Goal: Information Seeking & Learning: Learn about a topic

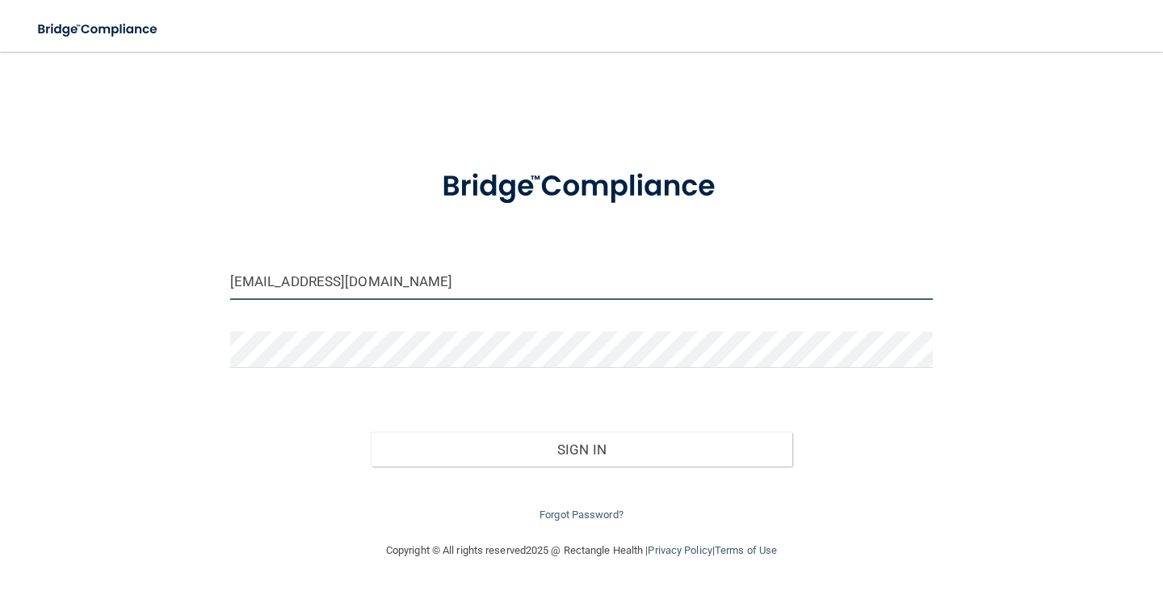
click at [400, 285] on input "admin@hunterellisdental.com" at bounding box center [581, 281] width 703 height 36
click at [449, 276] on input "admin@hunterellisdental.com" at bounding box center [581, 281] width 703 height 36
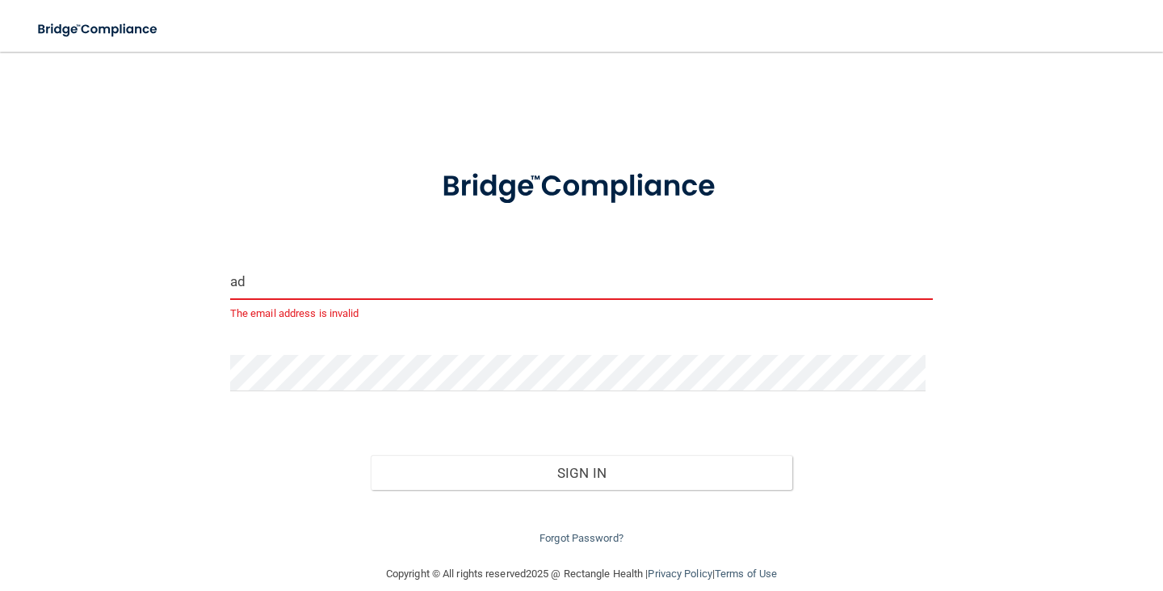
type input "a"
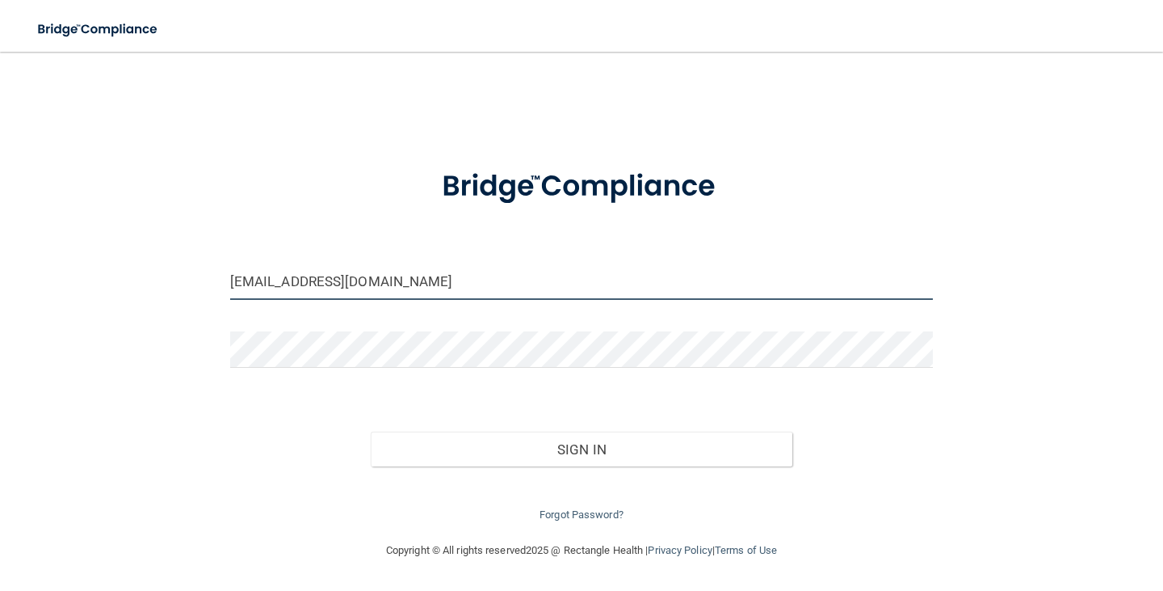
type input "[EMAIL_ADDRESS][DOMAIN_NAME]"
click at [371, 431] on button "Sign In" at bounding box center [582, 449] width 422 height 36
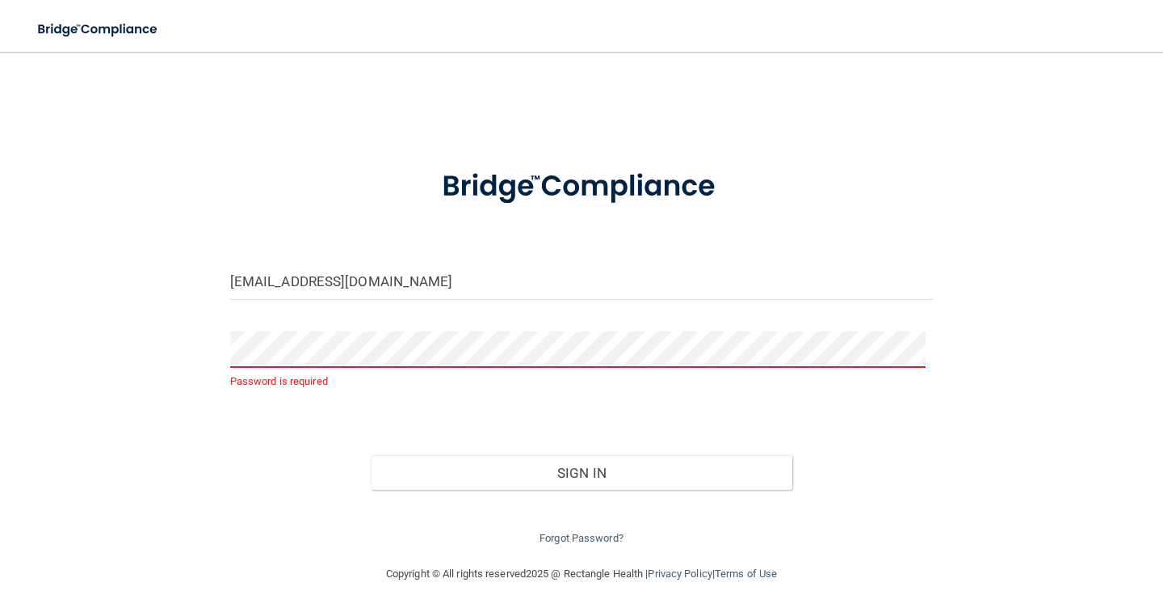
click at [67, 493] on div "jhhunt22@hotmail.com Password is required Invalid email/password. You don't hav…" at bounding box center [581, 308] width 1099 height 480
click at [578, 536] on link "Forgot Password?" at bounding box center [582, 538] width 84 height 12
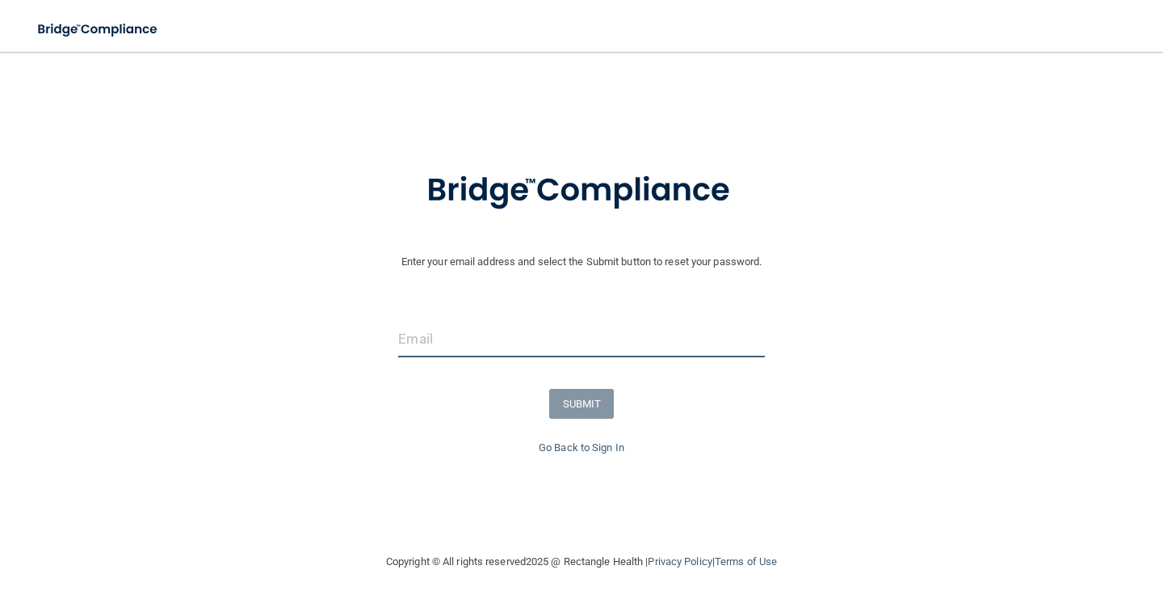
click at [488, 342] on input "email" at bounding box center [581, 339] width 366 height 36
type input "[EMAIL_ADDRESS][DOMAIN_NAME]"
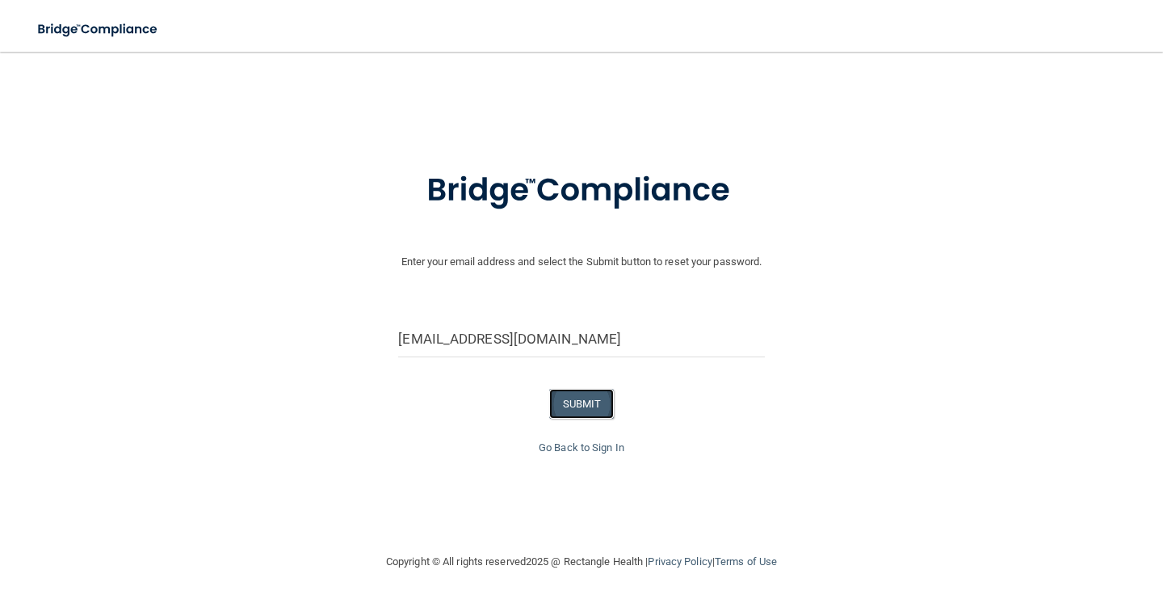
click at [588, 405] on button "SUBMIT" at bounding box center [581, 404] width 65 height 30
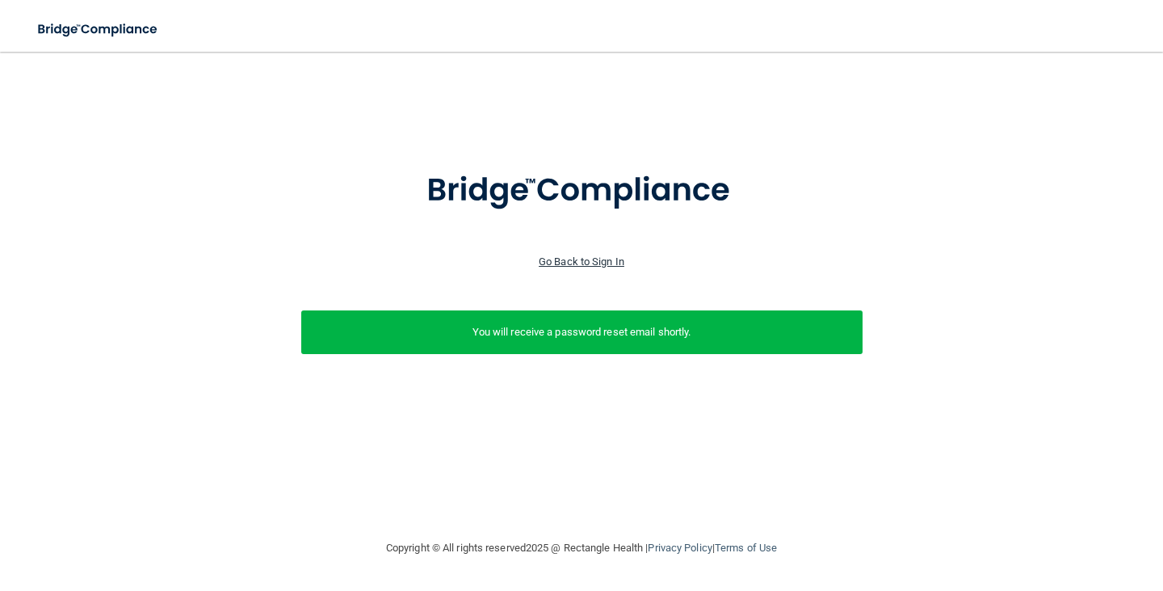
click at [613, 263] on link "Go Back to Sign In" at bounding box center [582, 261] width 86 height 12
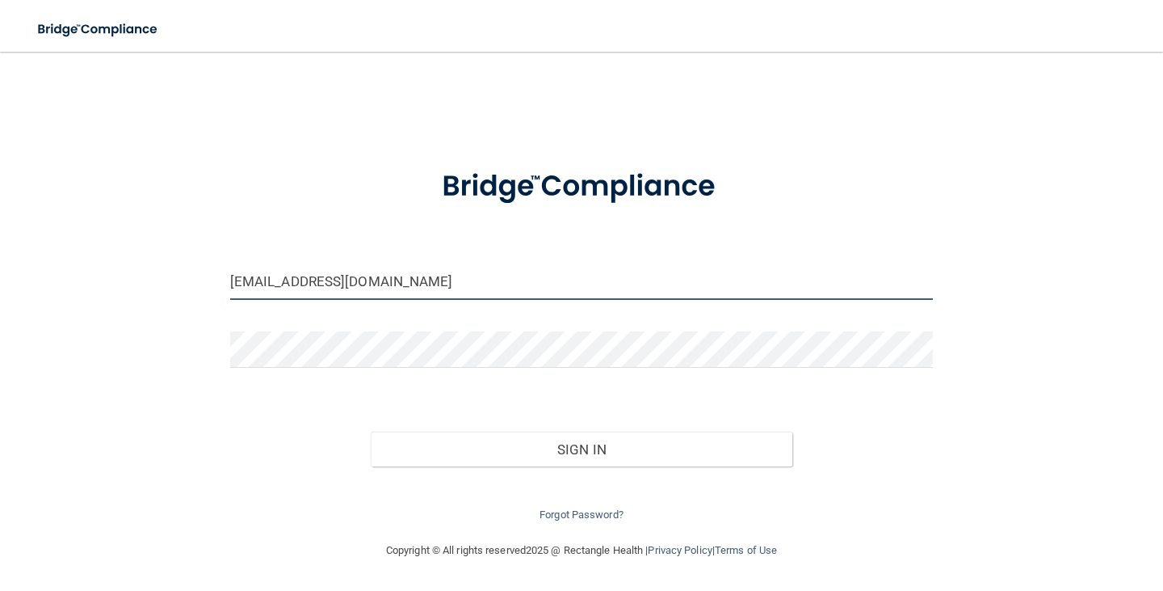
click at [439, 282] on input "admin@hunterellisdental.com" at bounding box center [581, 281] width 703 height 36
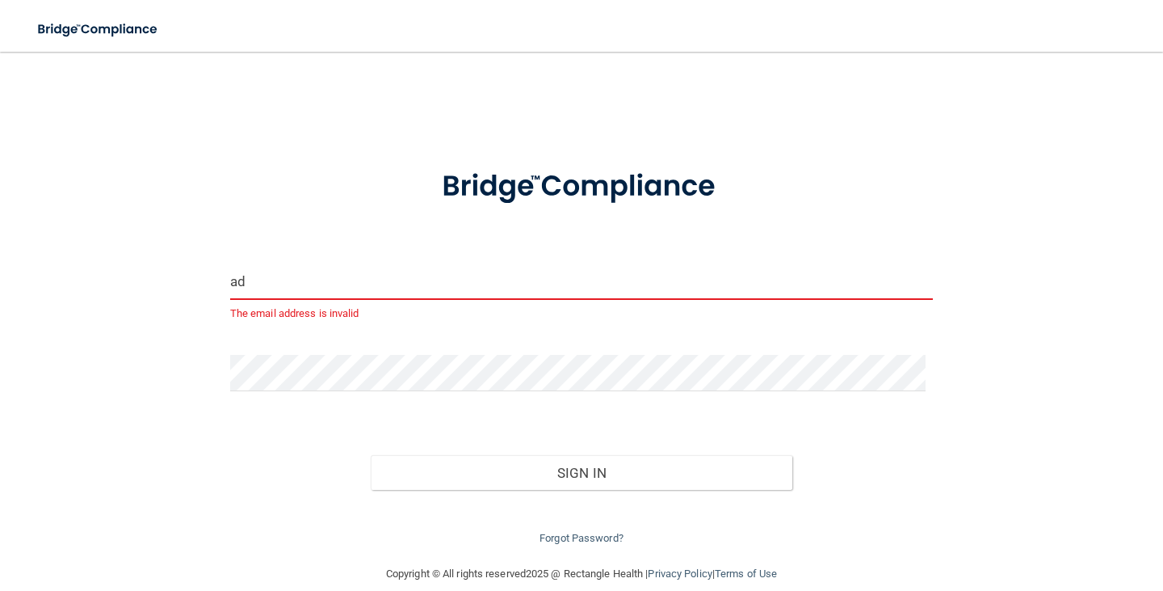
type input "a"
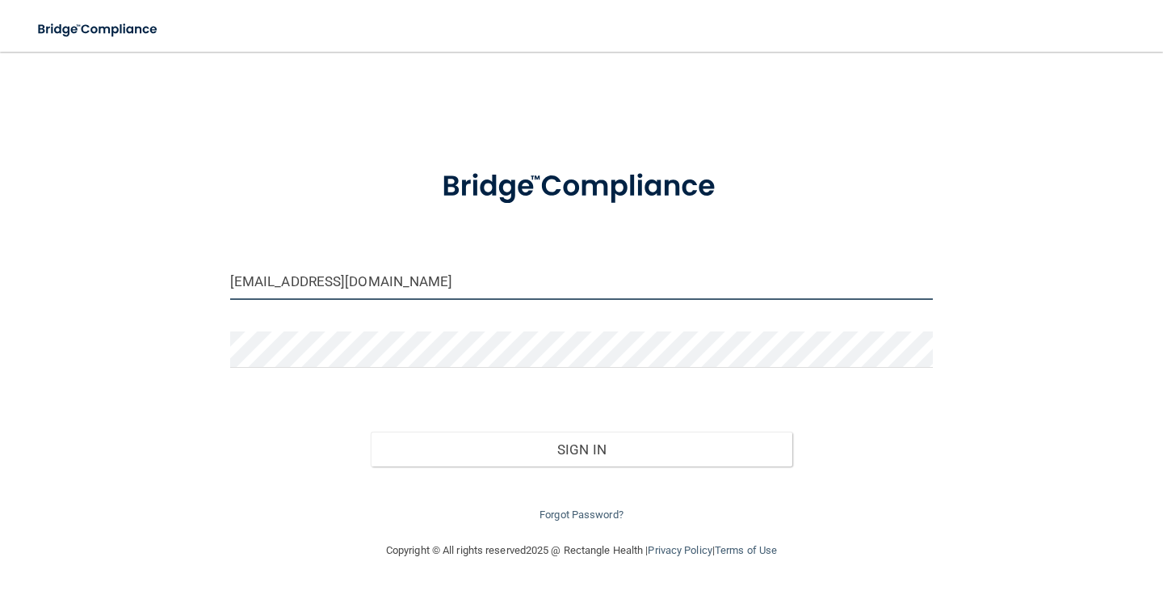
type input "[EMAIL_ADDRESS][DOMAIN_NAME]"
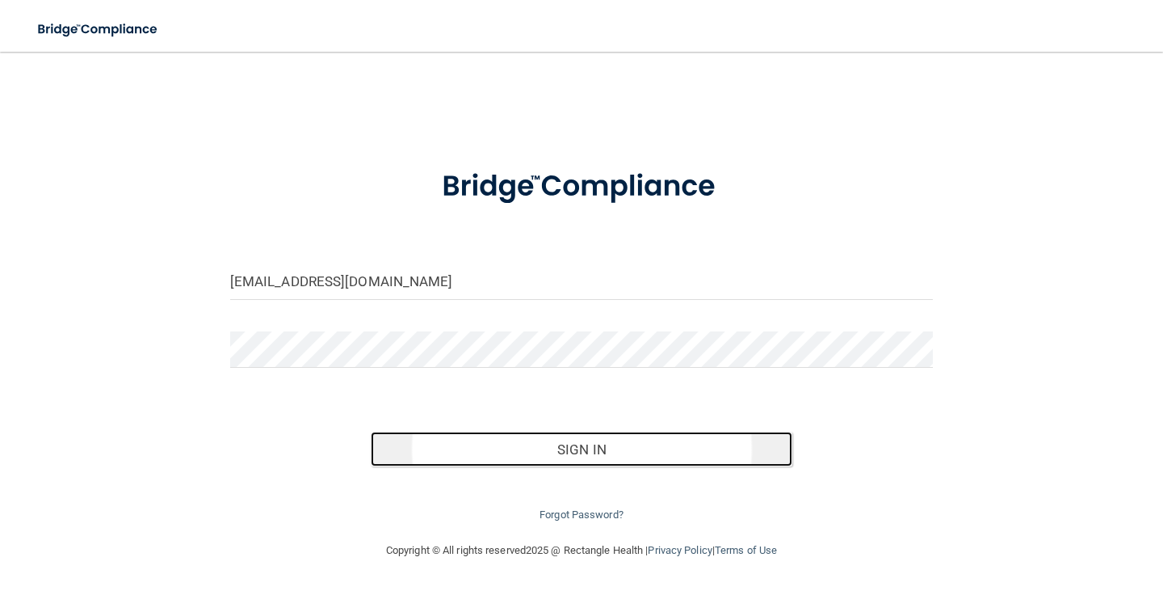
click at [610, 444] on button "Sign In" at bounding box center [582, 449] width 422 height 36
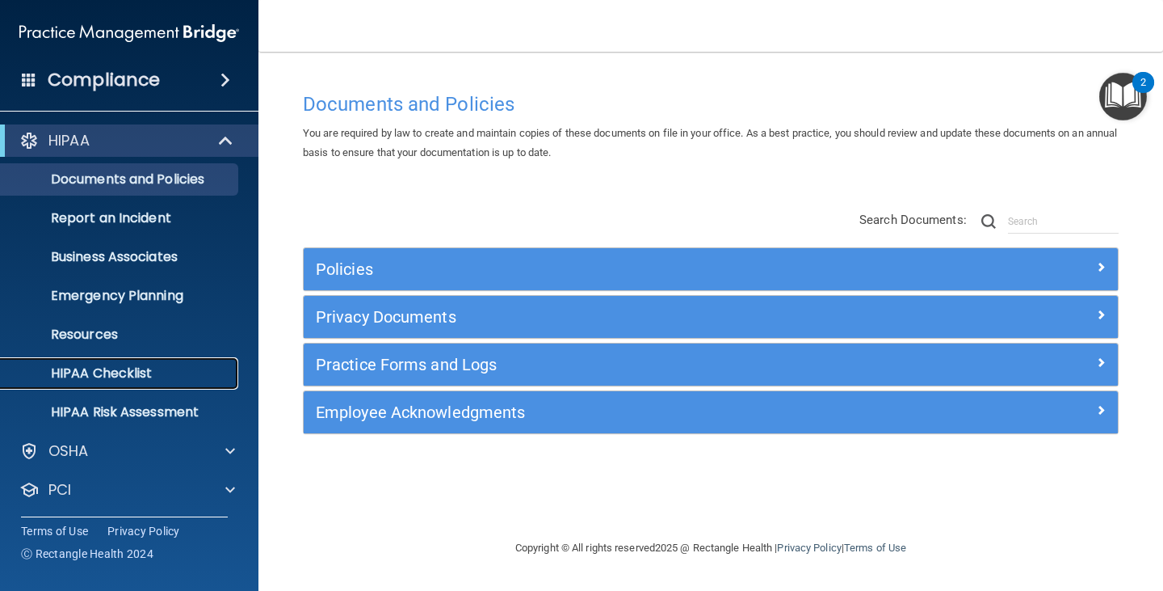
click at [113, 373] on p "HIPAA Checklist" at bounding box center [121, 373] width 221 height 16
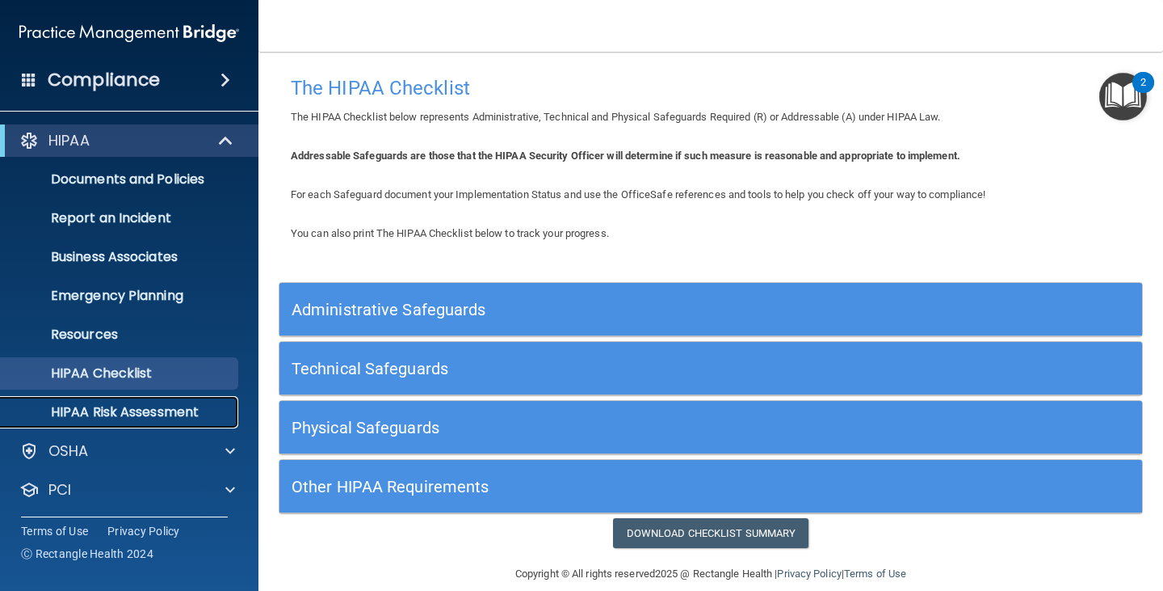
click at [113, 407] on p "HIPAA Risk Assessment" at bounding box center [121, 412] width 221 height 16
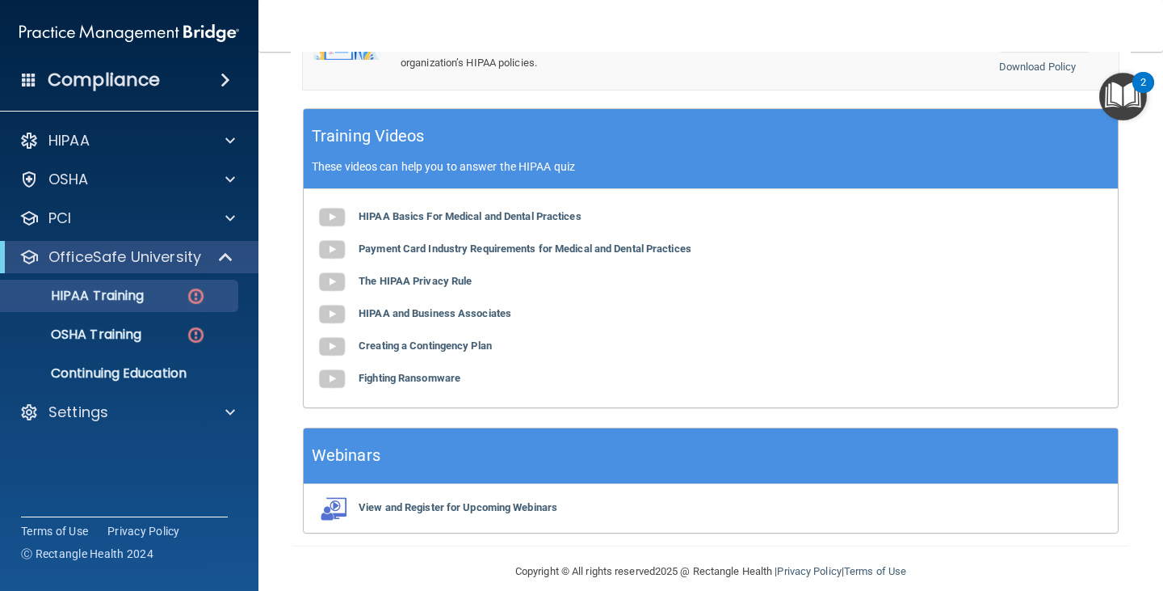
scroll to position [516, 0]
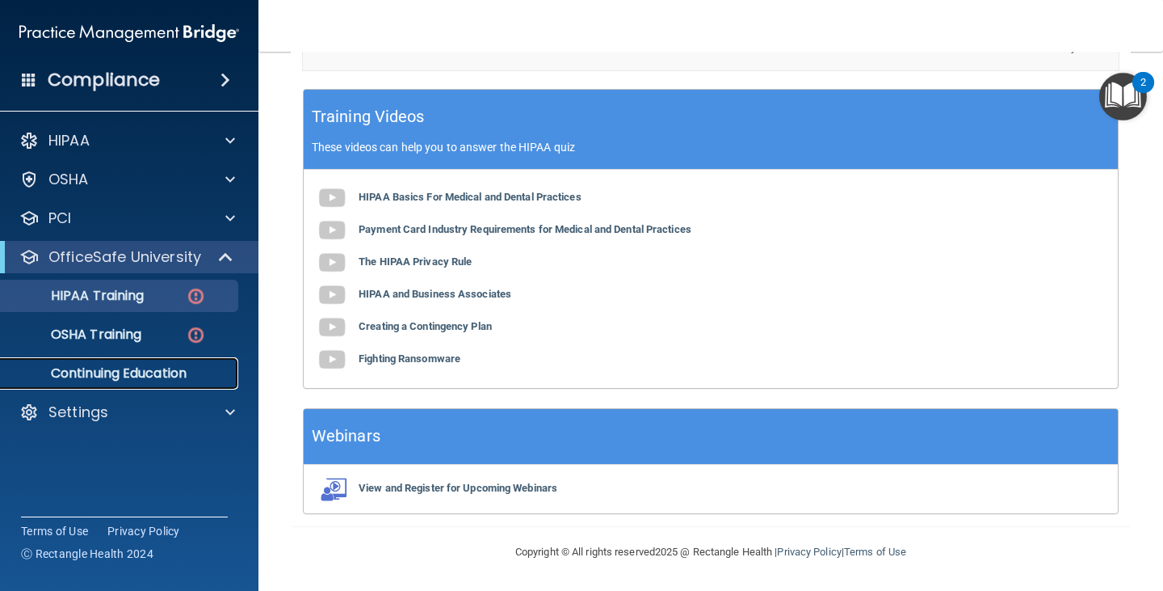
click at [203, 368] on p "Continuing Education" at bounding box center [121, 373] width 221 height 16
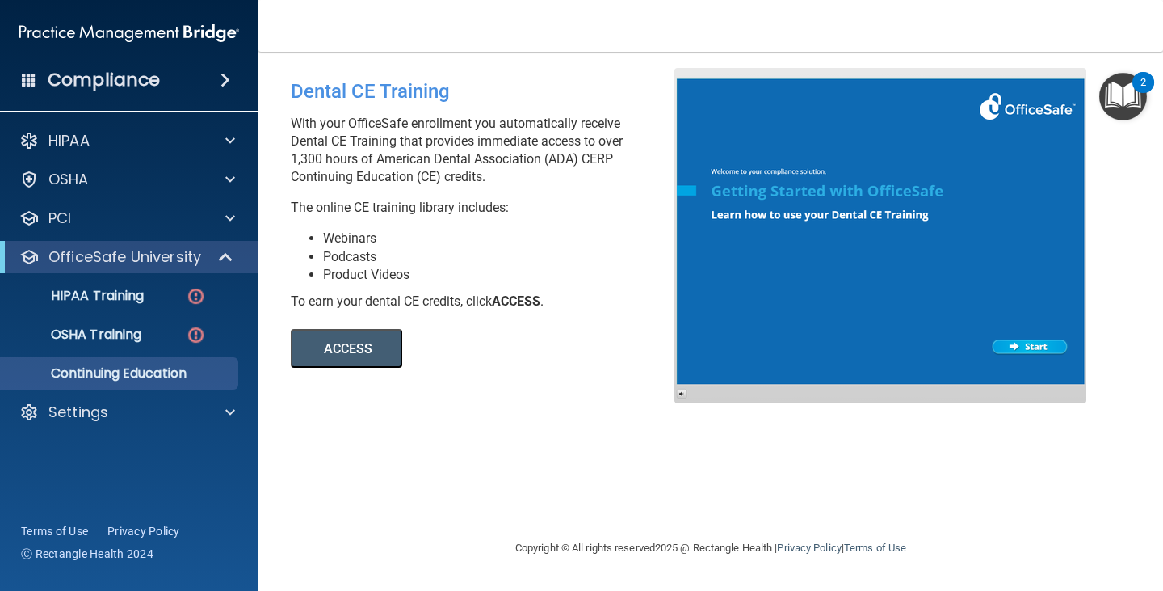
click at [343, 339] on button "ACCESS" at bounding box center [346, 348] width 111 height 39
click at [1033, 347] on div at bounding box center [881, 235] width 412 height 335
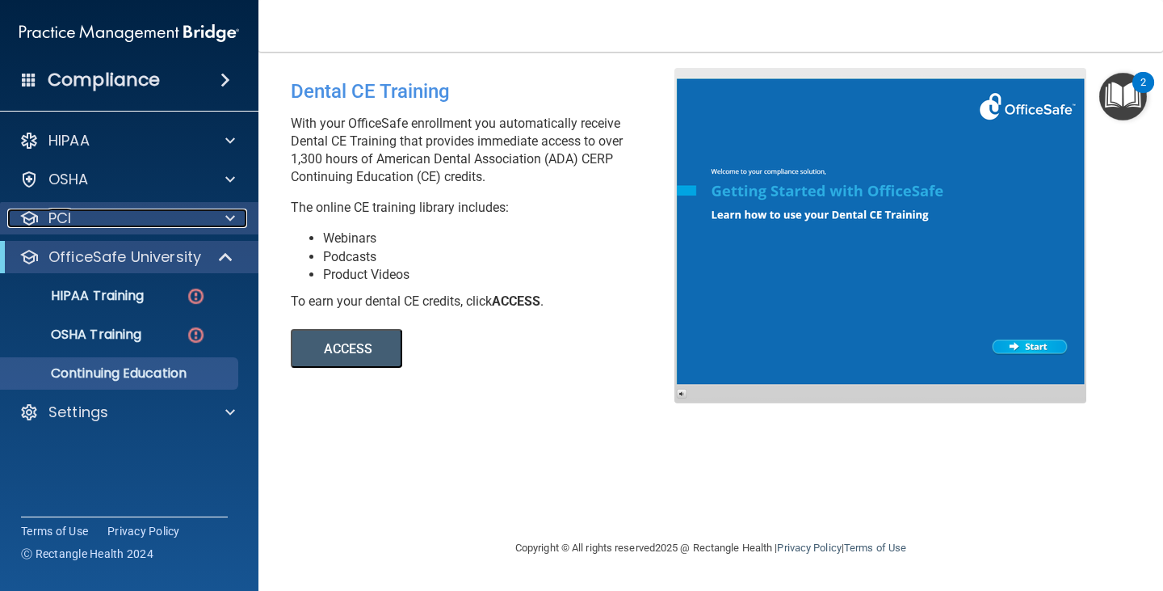
click at [228, 211] on span at bounding box center [230, 217] width 10 height 19
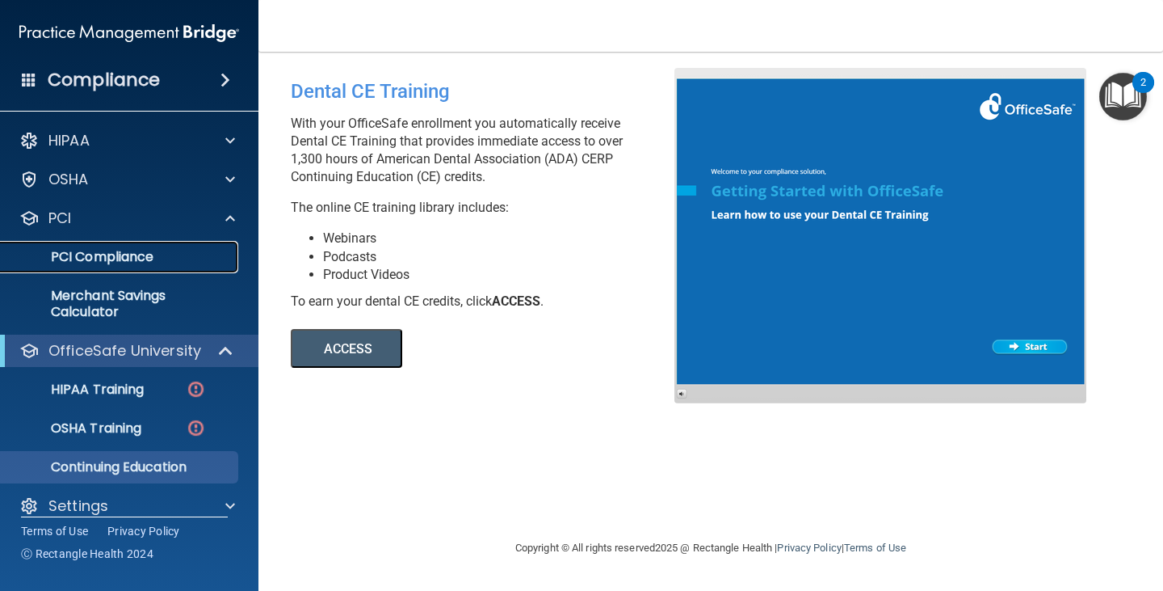
click at [144, 258] on p "PCI Compliance" at bounding box center [121, 257] width 221 height 16
click at [157, 465] on p "Continuing Education" at bounding box center [121, 467] width 221 height 16
